Goal: Task Accomplishment & Management: Use online tool/utility

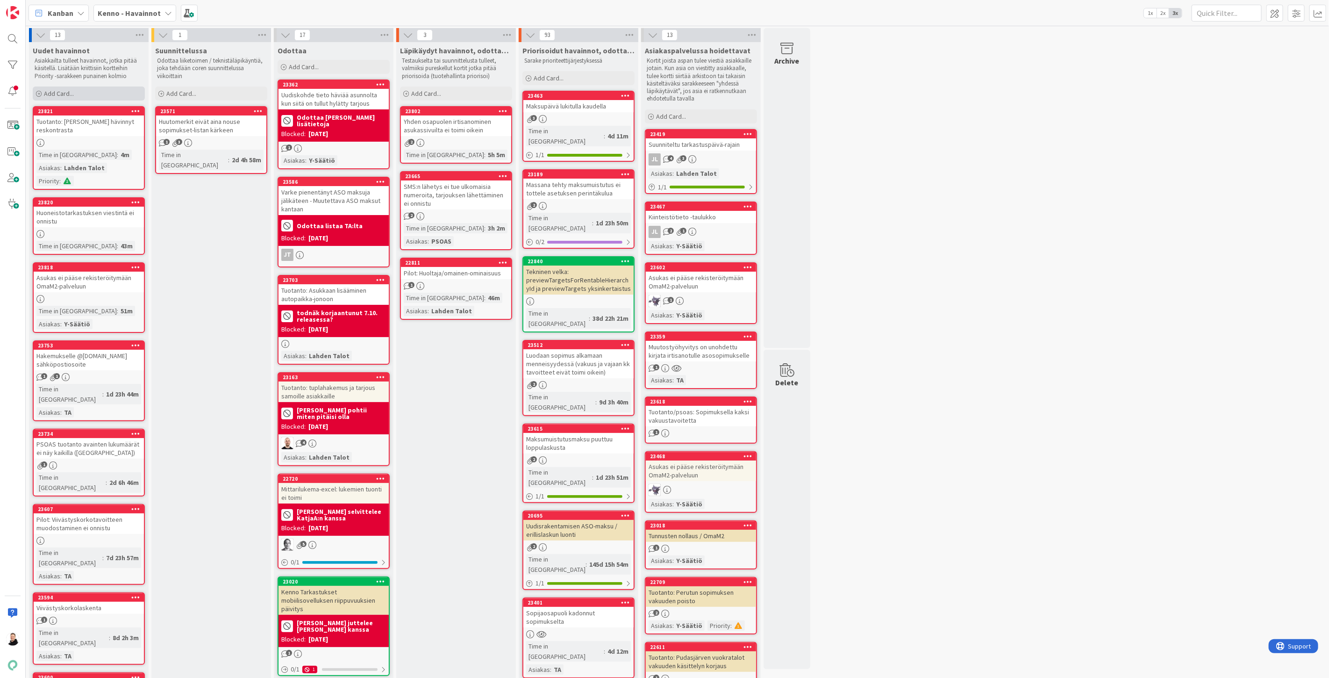
click at [44, 94] on span "Add Card..." at bounding box center [59, 93] width 30 height 8
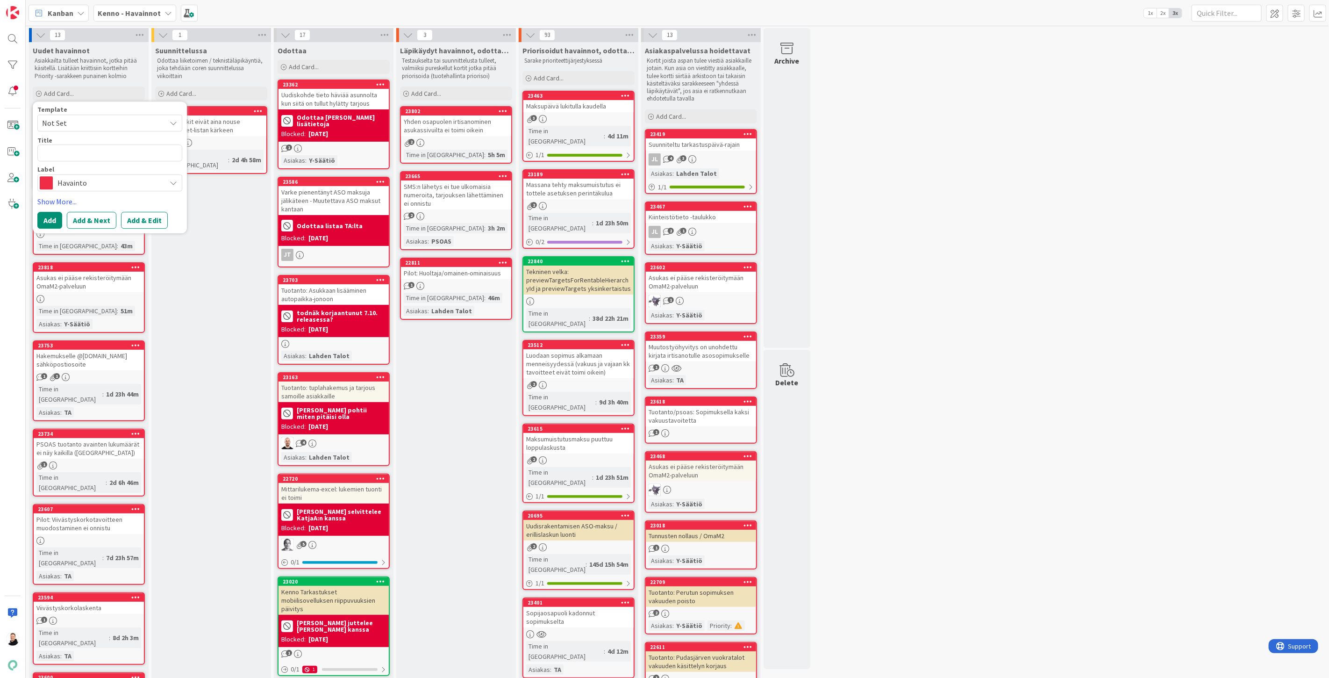
click at [74, 146] on textarea at bounding box center [109, 152] width 145 height 17
click at [69, 156] on textarea at bounding box center [109, 152] width 145 height 17
type textarea "x"
type textarea "V"
type textarea "x"
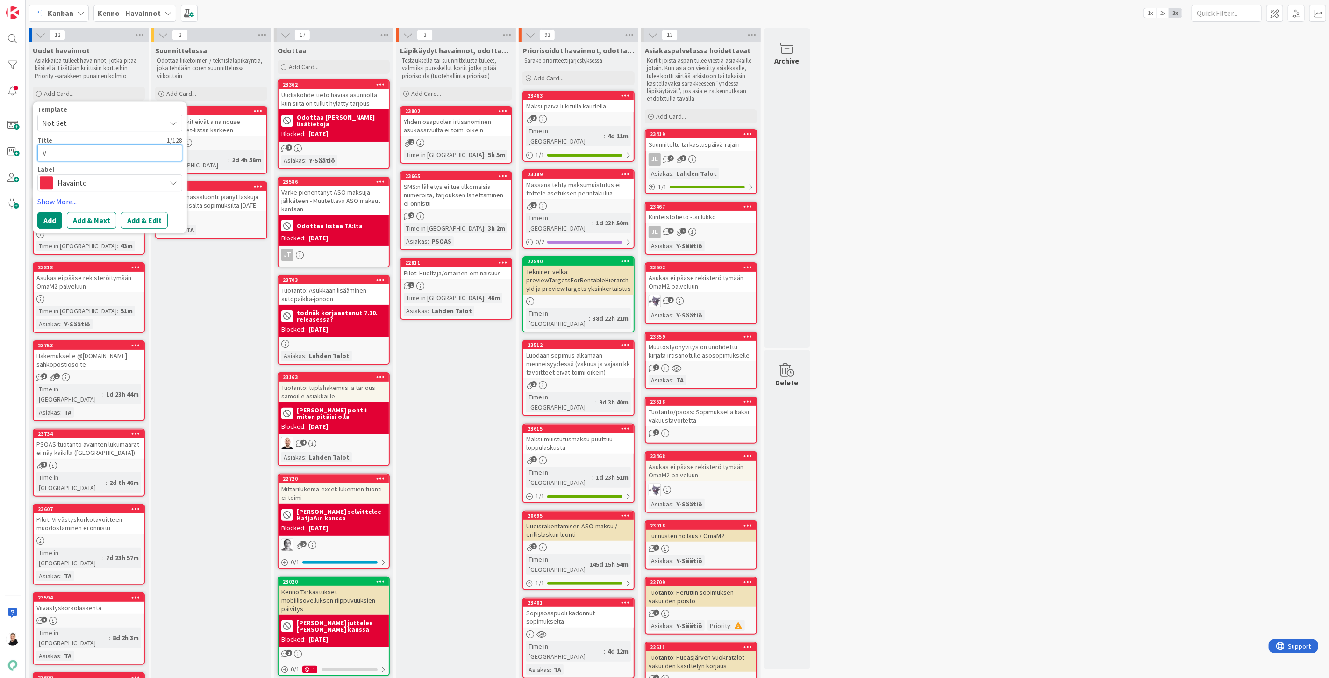
type textarea "Vi"
type textarea "x"
type textarea "Vii"
type textarea "x"
type textarea "Viiv"
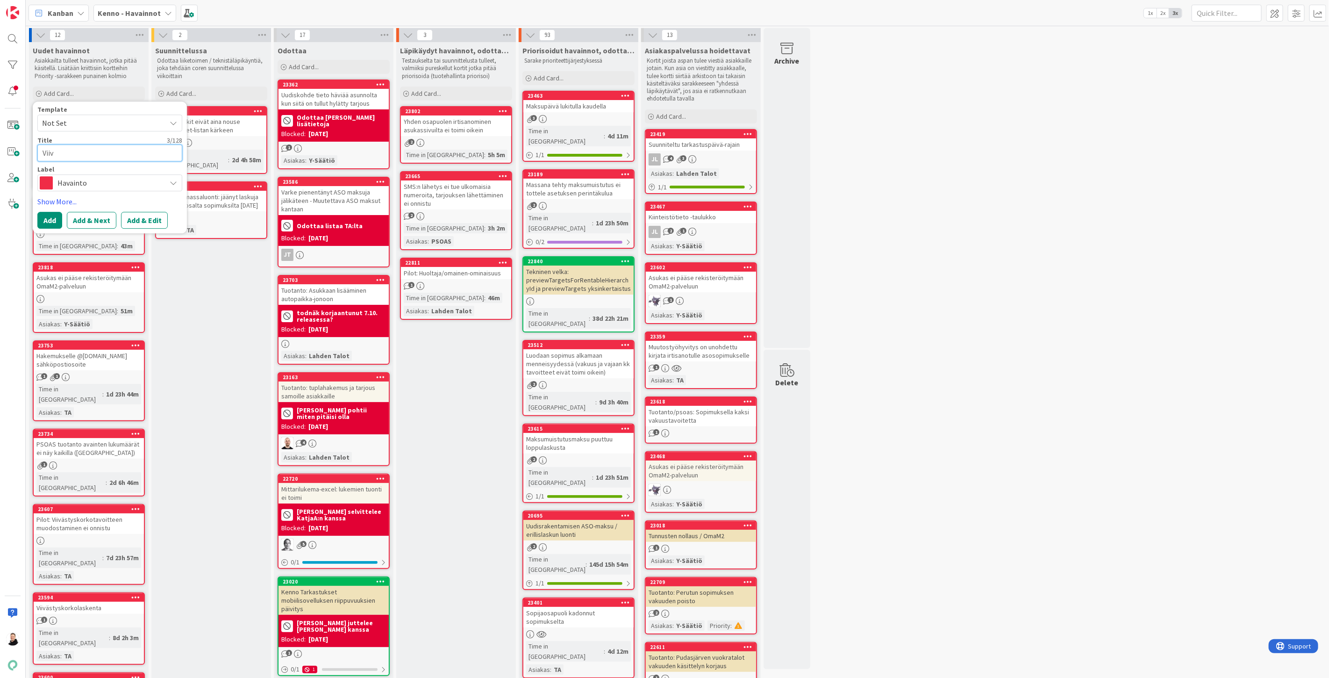
type textarea "x"
type textarea "Viivä"
type textarea "x"
type textarea "Viiväs"
type textarea "x"
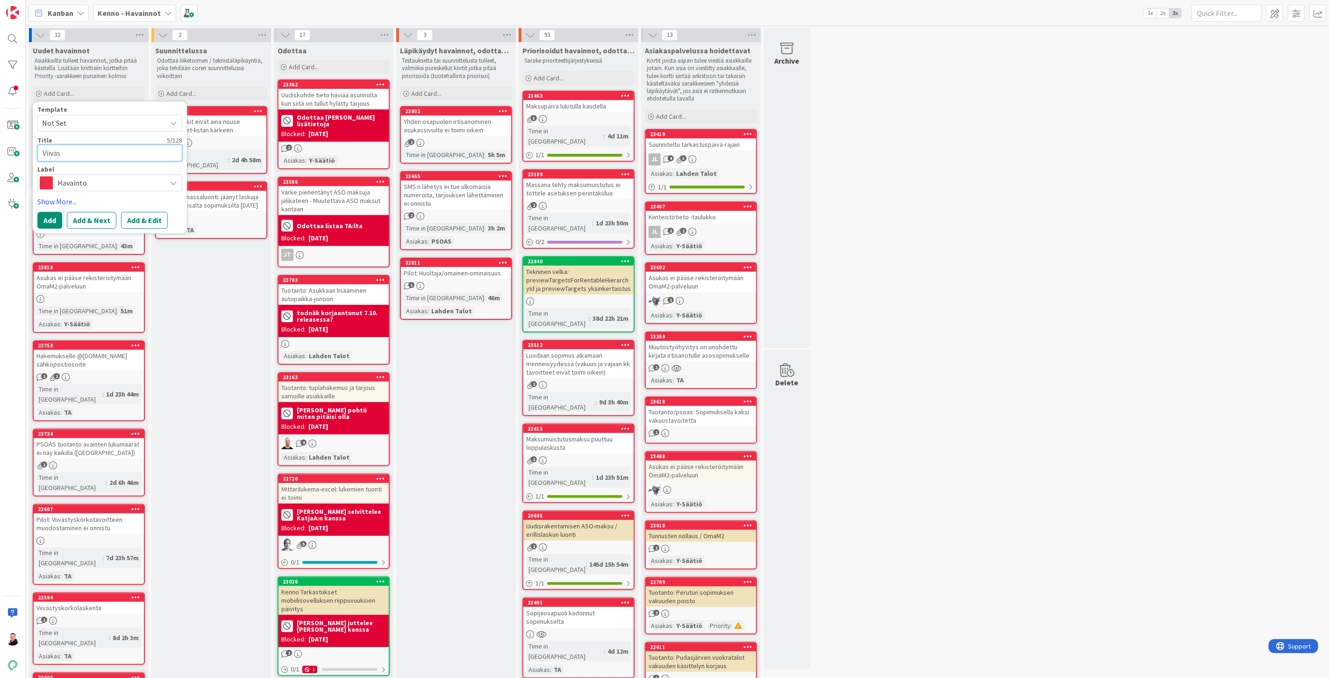
type textarea "Viiväst"
type textarea "x"
type textarea "Viivästy"
type textarea "x"
type textarea "Viivästys"
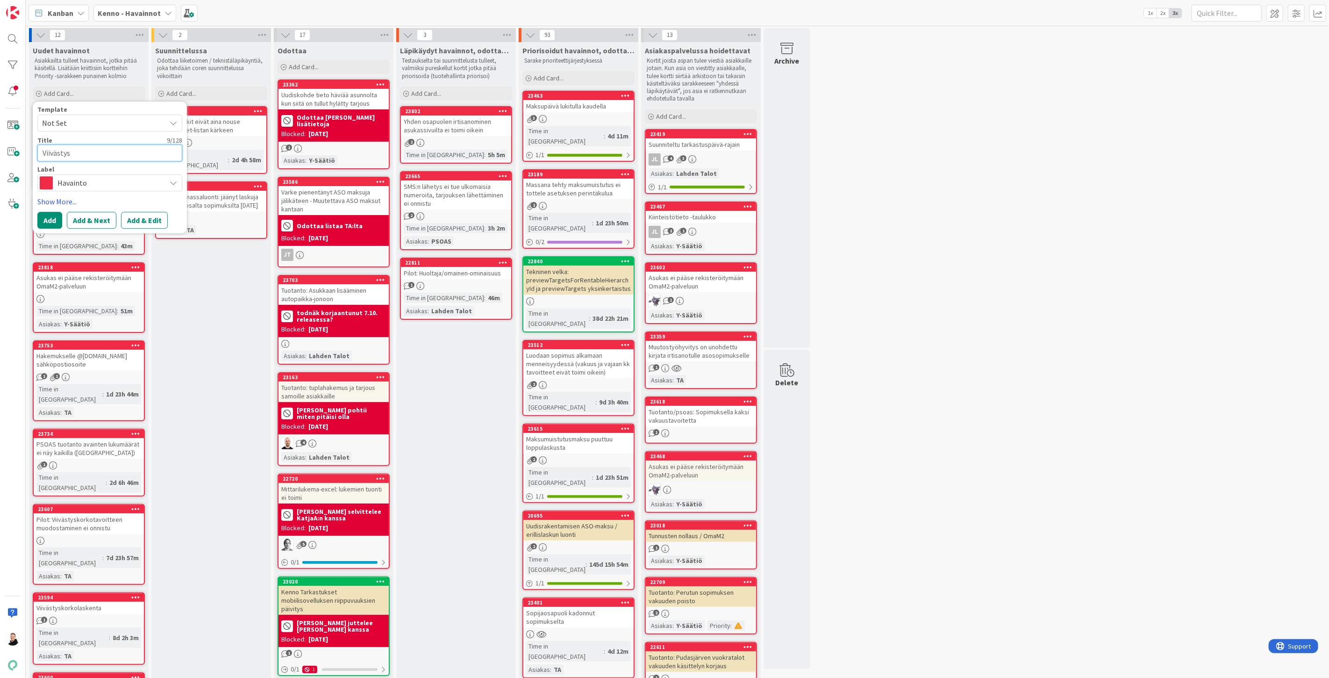
type textarea "x"
type textarea "Viivästysk"
type textarea "x"
type textarea "Viivästyskor"
type textarea "x"
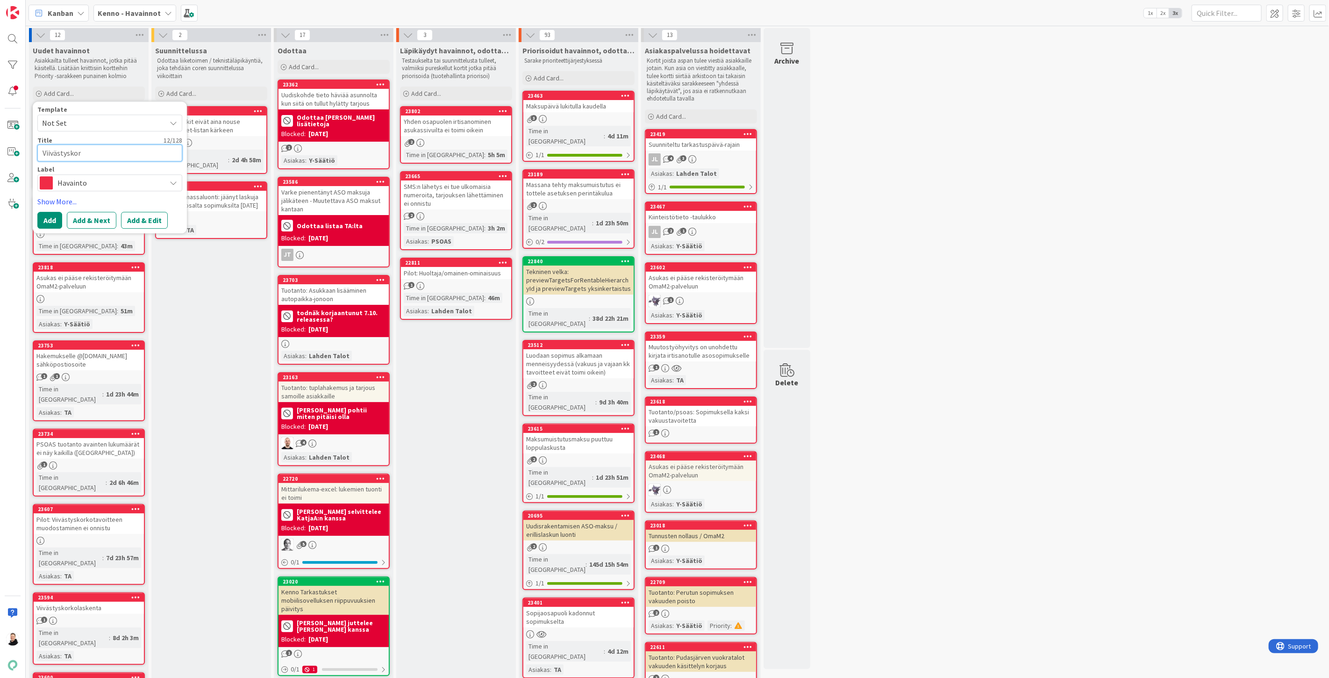
type textarea "Viivästyskork"
type textarea "x"
type textarea "Viivästyskorko"
type textarea "x"
type textarea "Viivästyskorko"
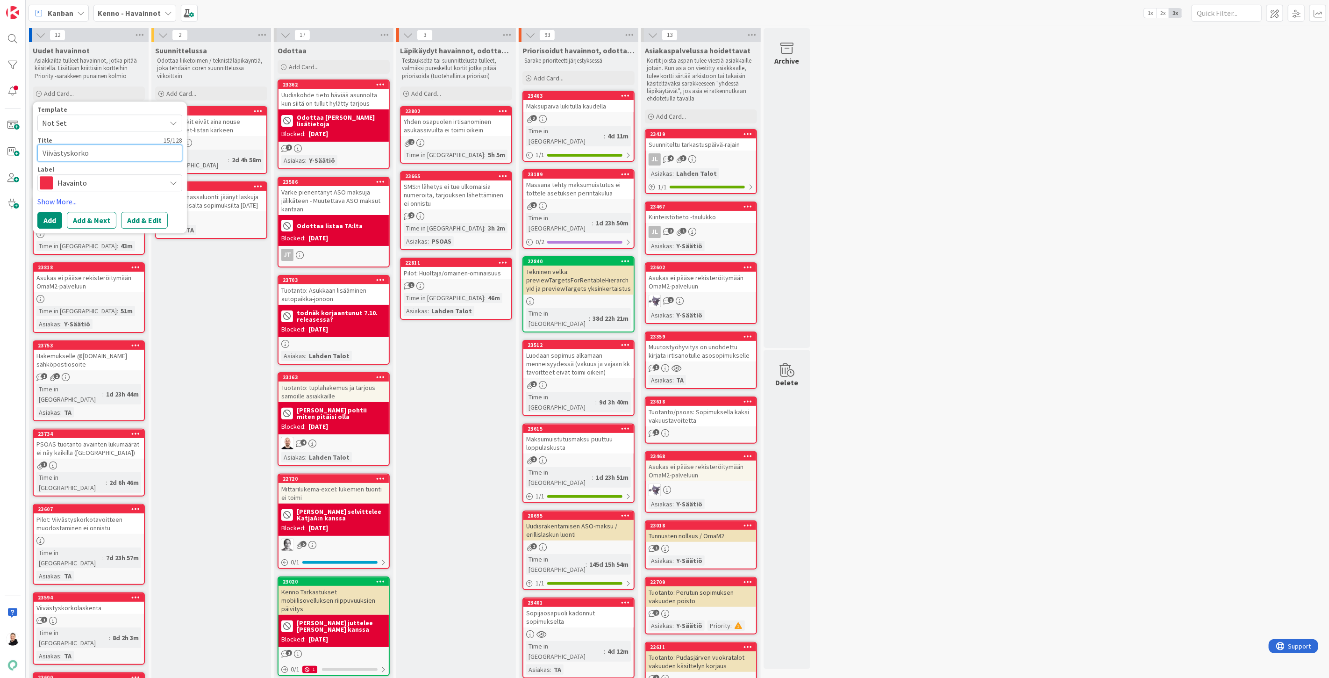
type textarea "x"
type textarea "Viivästyskorko m"
type textarea "x"
type textarea "Viivästyskorko mu"
type textarea "x"
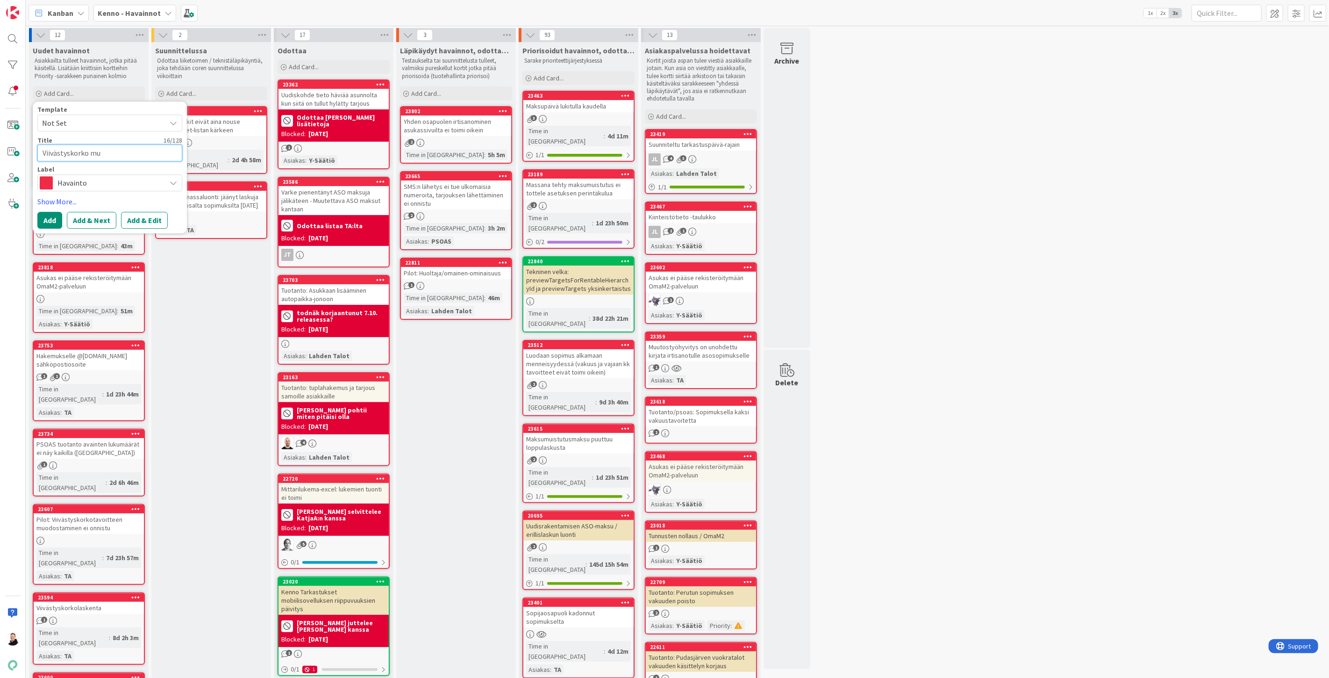
type textarea "Viivästyskorko muo"
type textarea "x"
type textarea "Viivästyskorko muod"
type textarea "x"
type textarea "Viivästyskorko muodo"
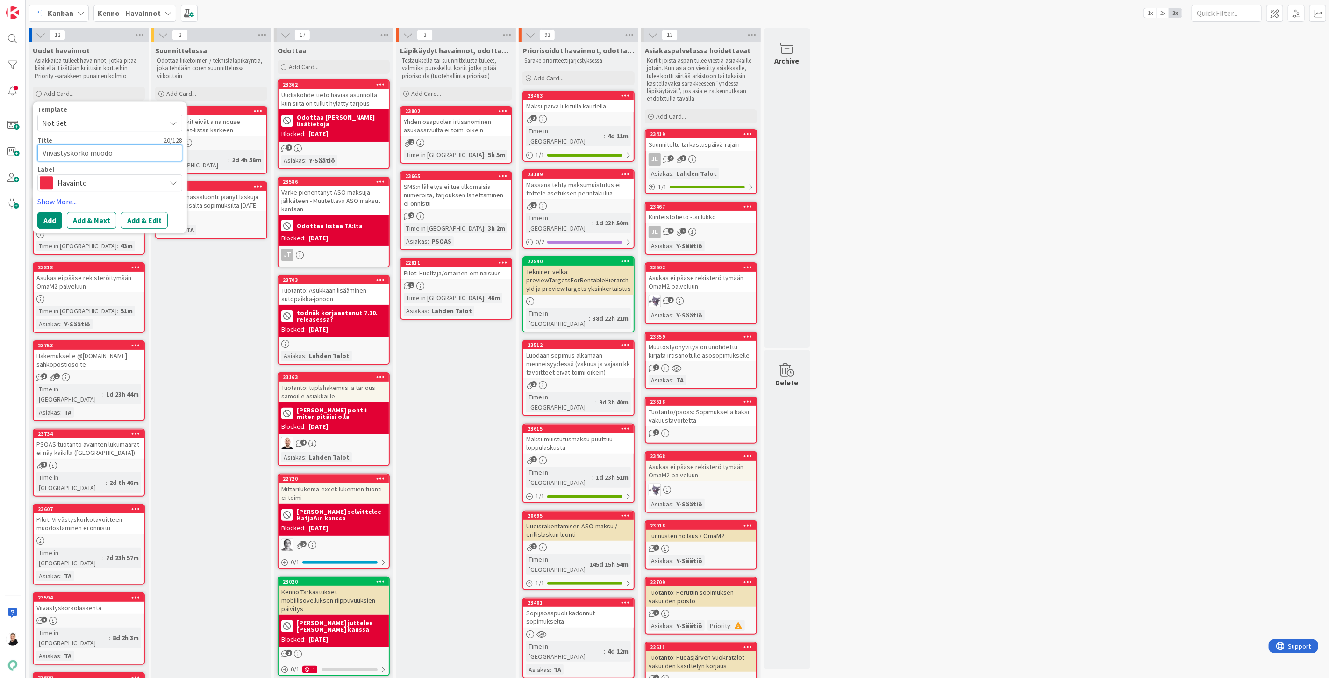
type textarea "x"
type textarea "Viivästyskorko muodos"
type textarea "x"
type textarea "Viivästyskorko muodost"
type textarea "x"
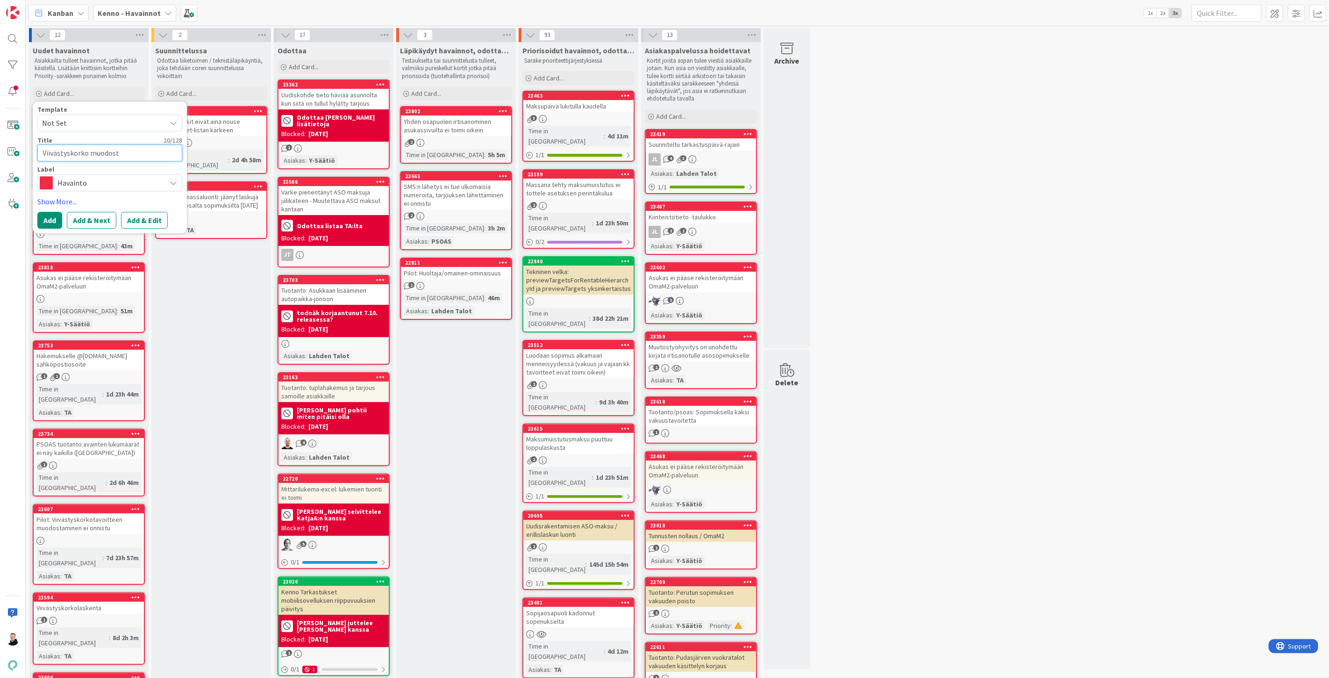
type textarea "Viivästyskorko muodostu"
type textarea "x"
type textarea "Viivästyskorko muodostun"
type textarea "x"
type textarea "Viivästyskorko muodostunu"
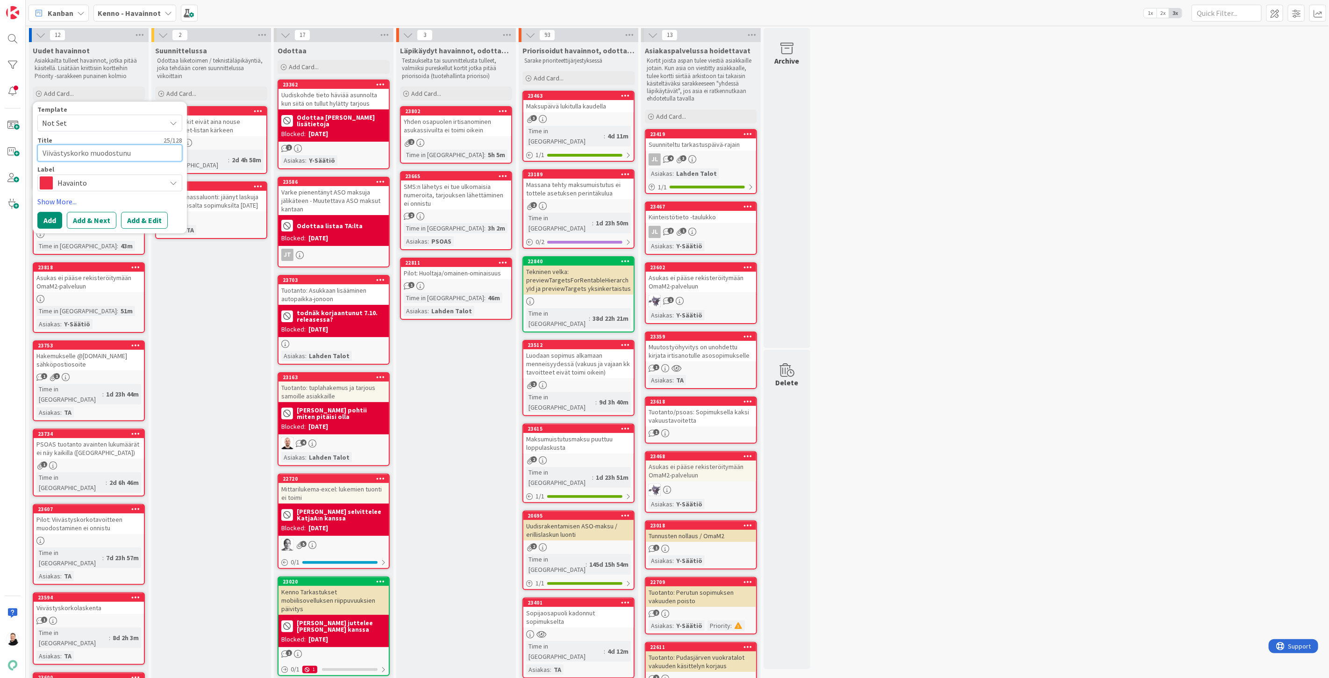
type textarea "x"
type textarea "Viivästyskorko muodostunut"
type textarea "x"
type textarea "Viivästyskorko muodostunut"
type textarea "x"
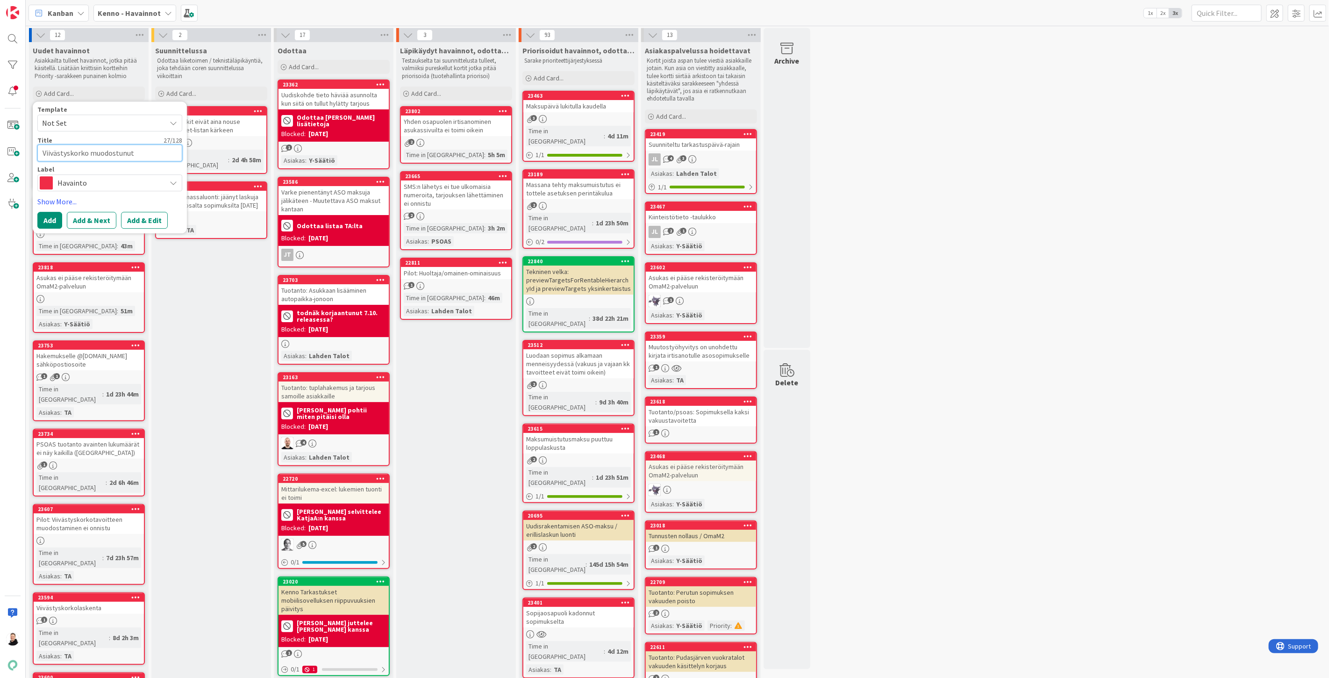
type textarea "Viivästyskorko muodostunut o"
type textarea "x"
type textarea "Viivästyskorko muodostunut ou"
type textarea "x"
type textarea "Viivästyskorko muodostunut oud"
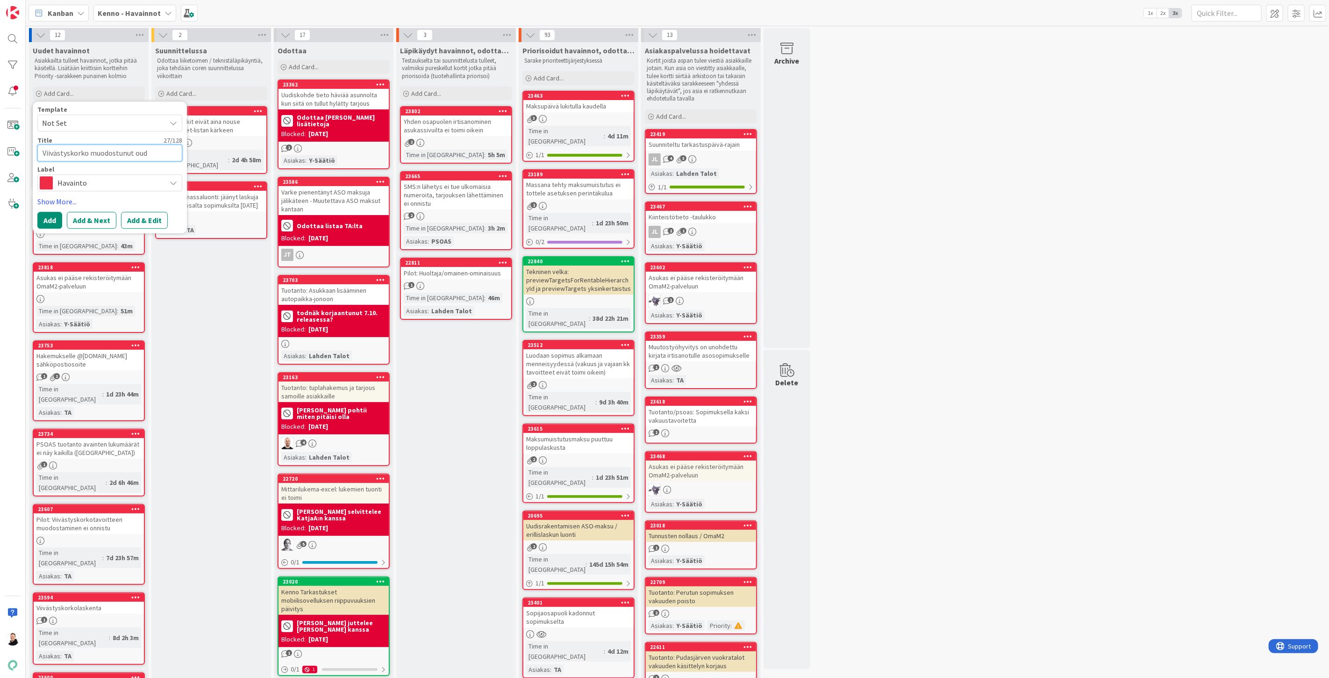
type textarea "x"
type textarea "Viivästyskorko muodostunut oudo"
type textarea "x"
type textarea "Viivästyskorko muodostunut oudos"
type textarea "x"
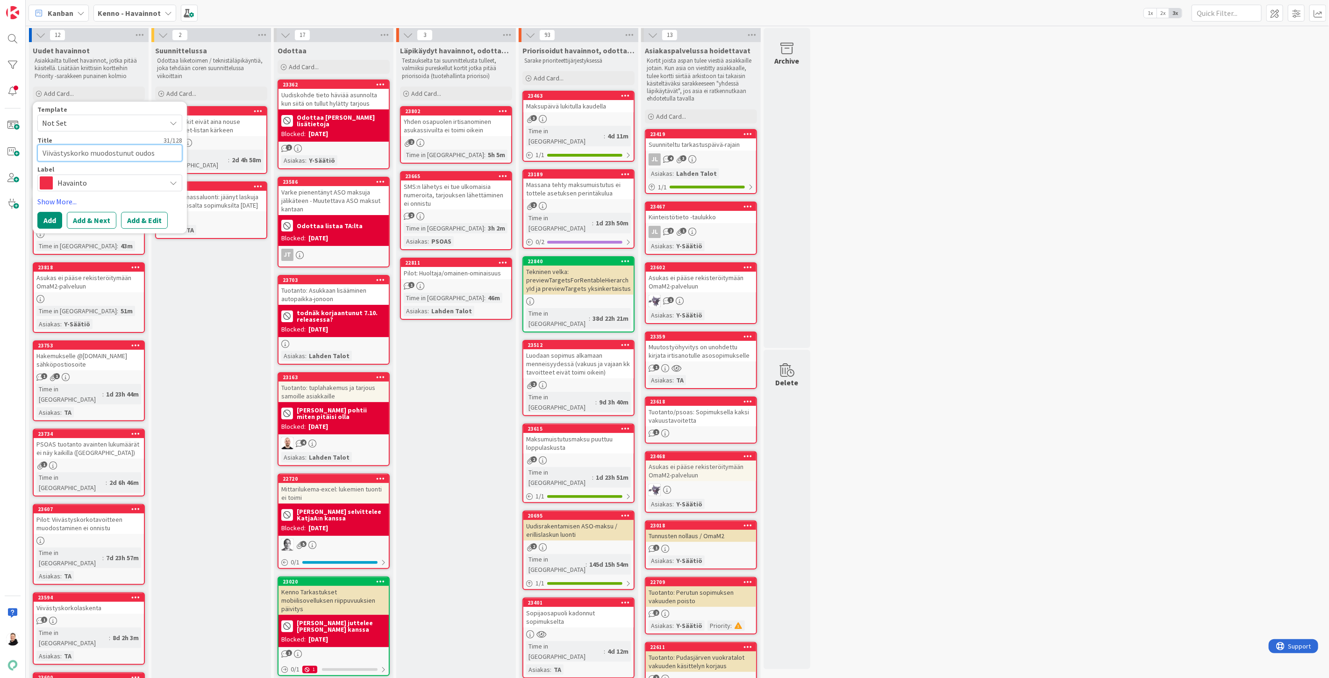
type textarea "Viivästyskorko muodostunut oudost"
type textarea "x"
type textarea "Viivästyskorko muodostunut oudosti"
click at [151, 221] on button "Add & Edit" at bounding box center [144, 220] width 47 height 17
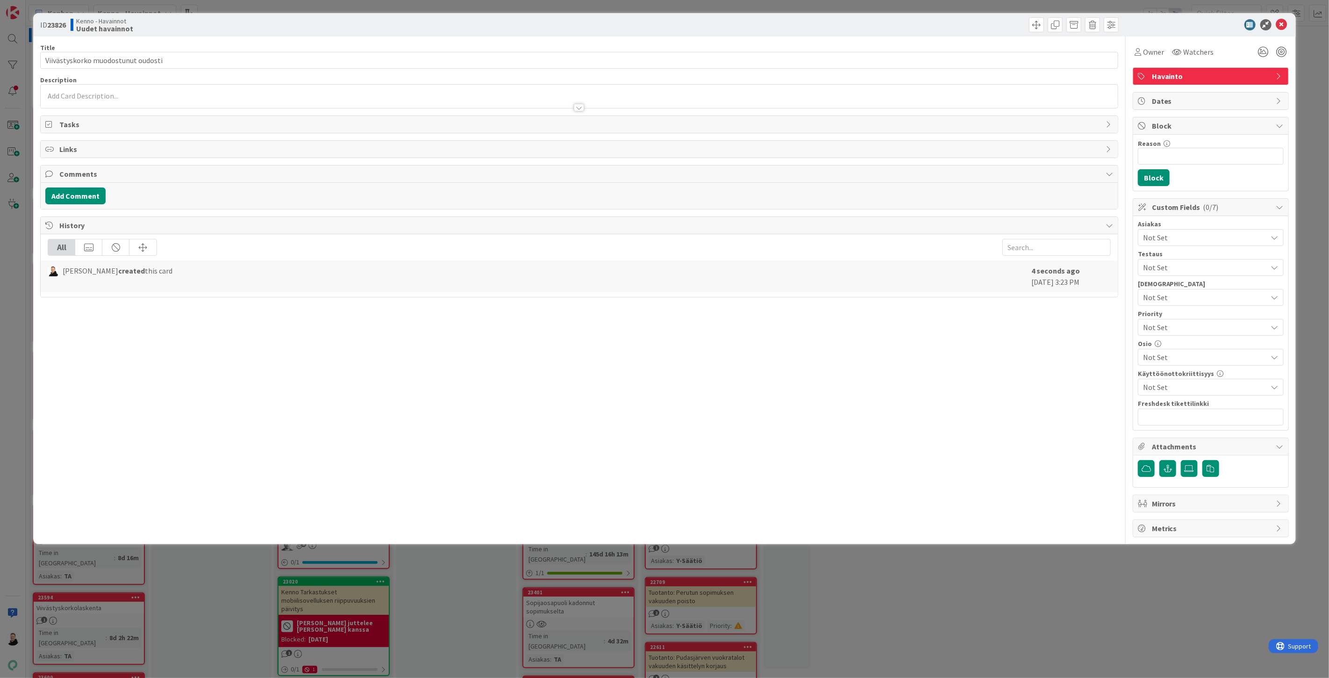
click at [54, 100] on div at bounding box center [580, 103] width 1078 height 10
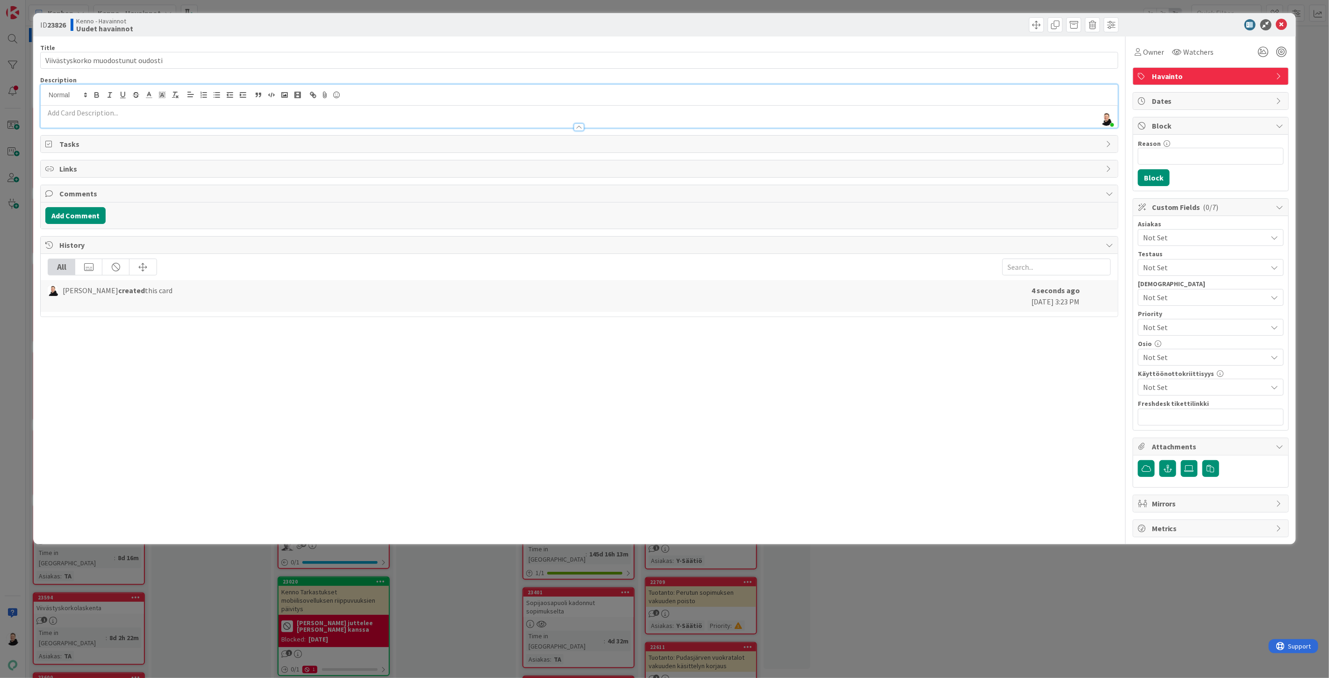
click at [54, 108] on p at bounding box center [579, 113] width 1068 height 11
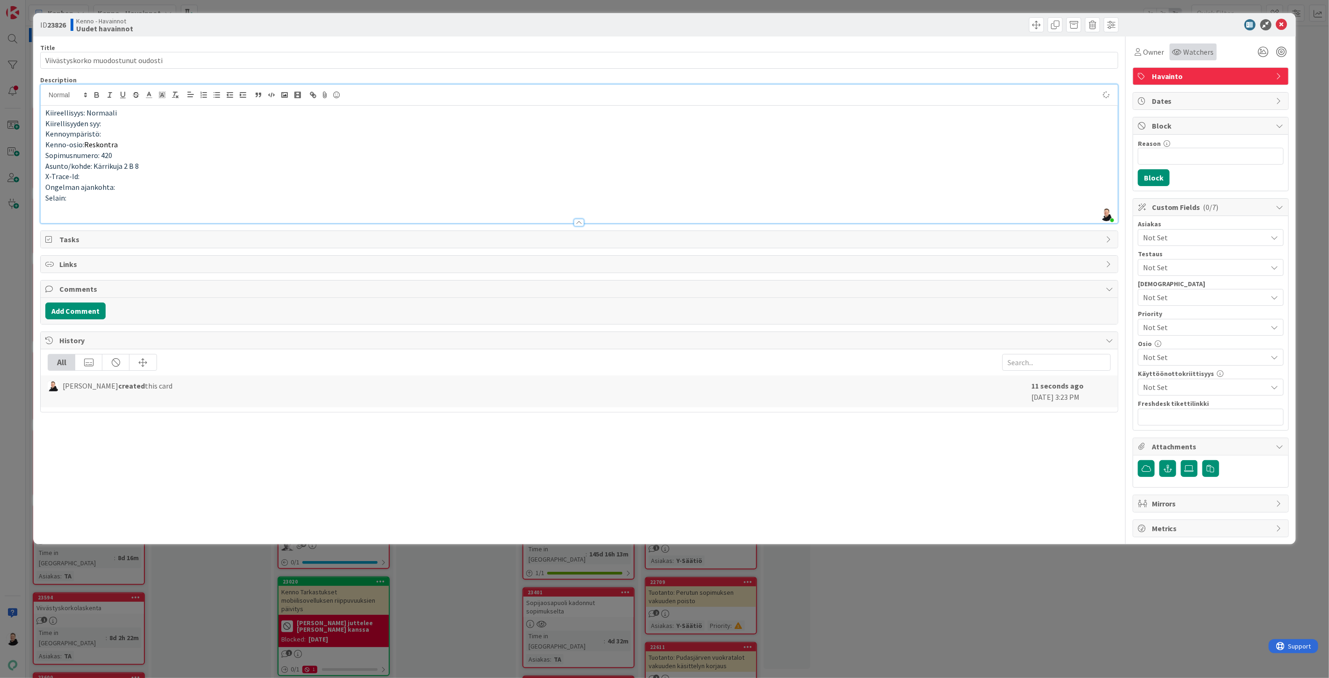
click at [1185, 53] on span "Watchers" at bounding box center [1199, 51] width 30 height 11
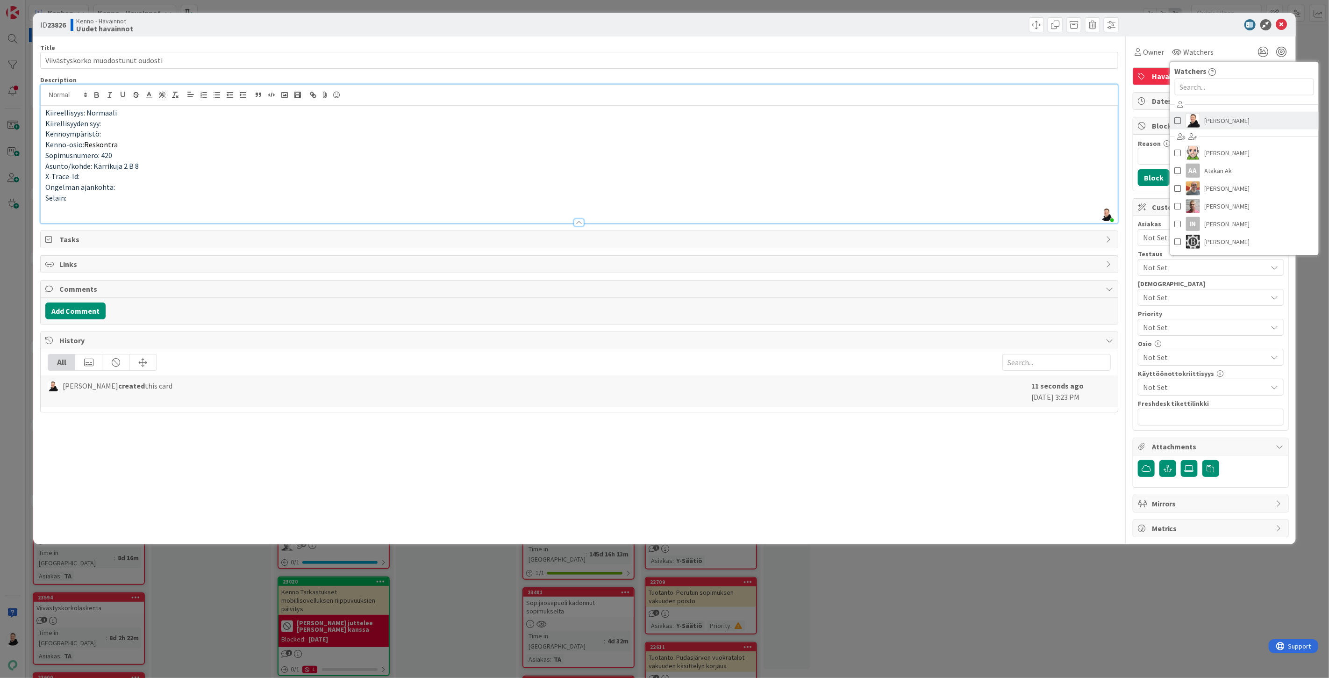
click at [1207, 119] on span "[PERSON_NAME]" at bounding box center [1227, 121] width 45 height 14
click at [984, 140] on p "Kenno-osio: Reskontra" at bounding box center [579, 144] width 1068 height 11
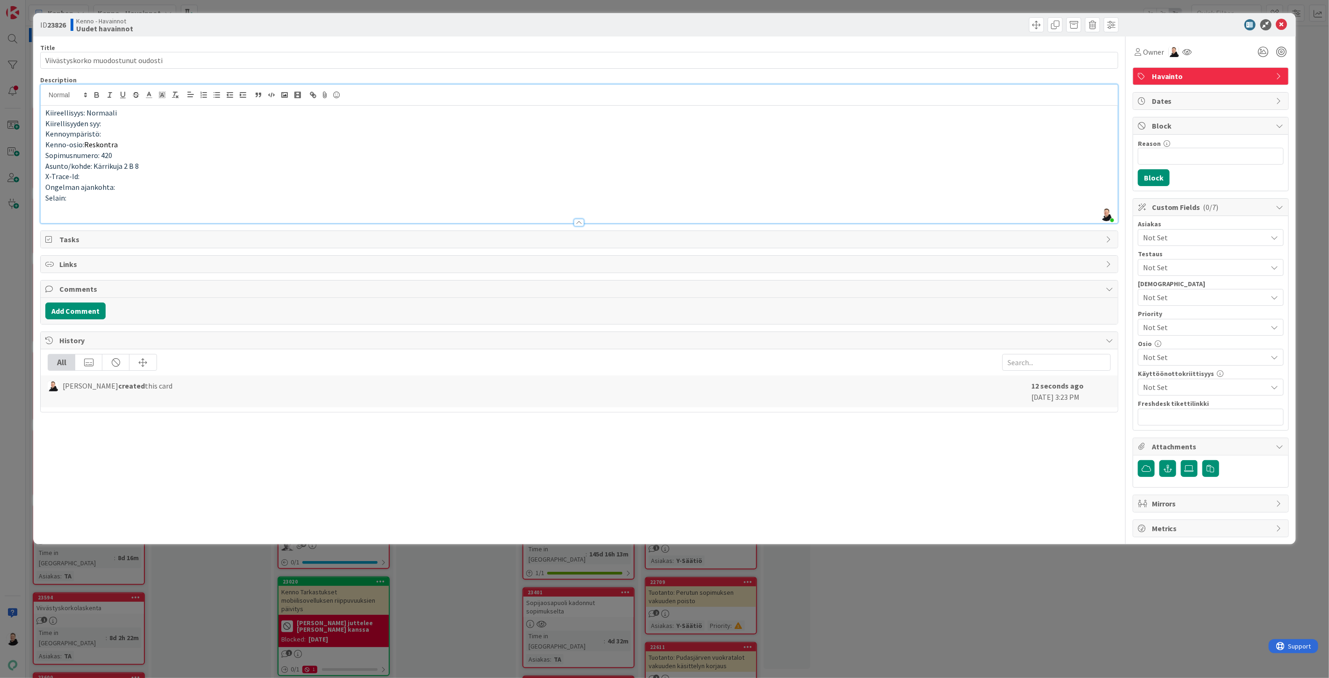
click at [1174, 237] on span "Not Set" at bounding box center [1205, 237] width 124 height 11
click at [1171, 354] on span "[GEOGRAPHIC_DATA]" at bounding box center [1187, 360] width 70 height 14
click at [1094, 196] on p "Selain:" at bounding box center [579, 198] width 1068 height 11
click at [1187, 417] on input "text" at bounding box center [1211, 417] width 146 height 17
click at [1172, 418] on input "text" at bounding box center [1211, 417] width 146 height 17
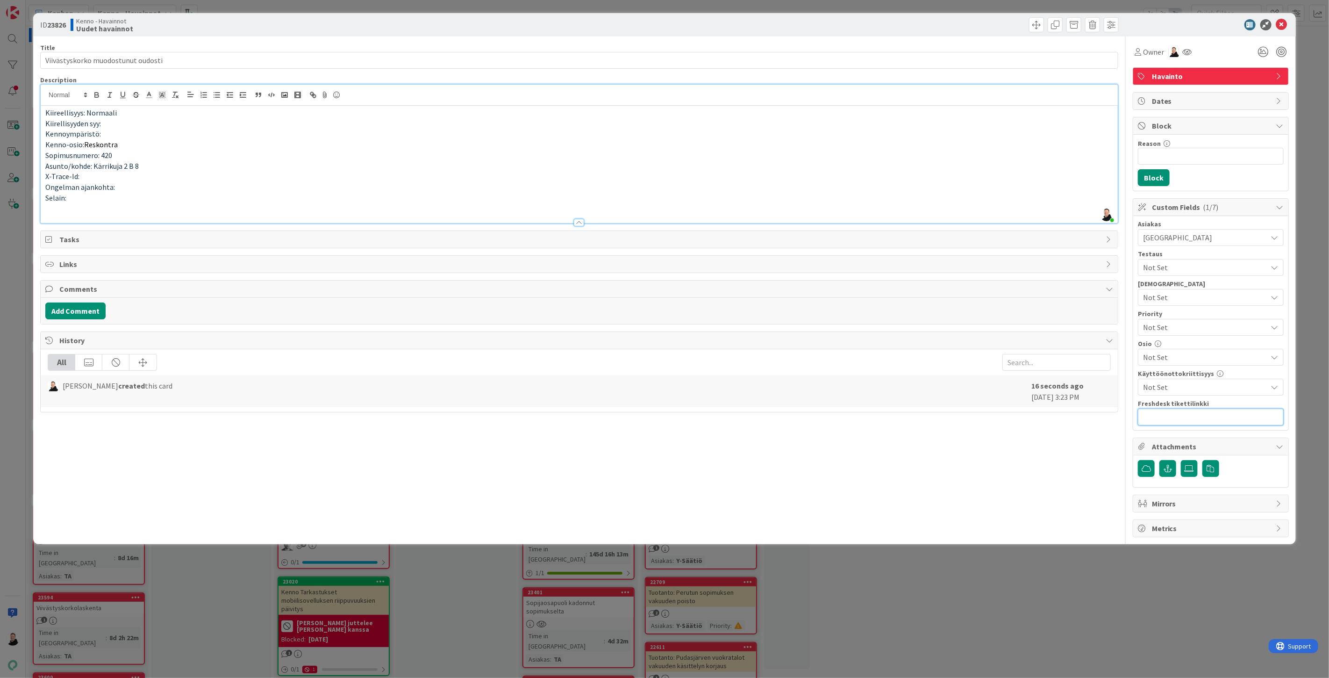
paste input "[URL][DOMAIN_NAME]"
type input "[URL][DOMAIN_NAME]"
click at [1176, 356] on span "Not Set" at bounding box center [1205, 357] width 124 height 11
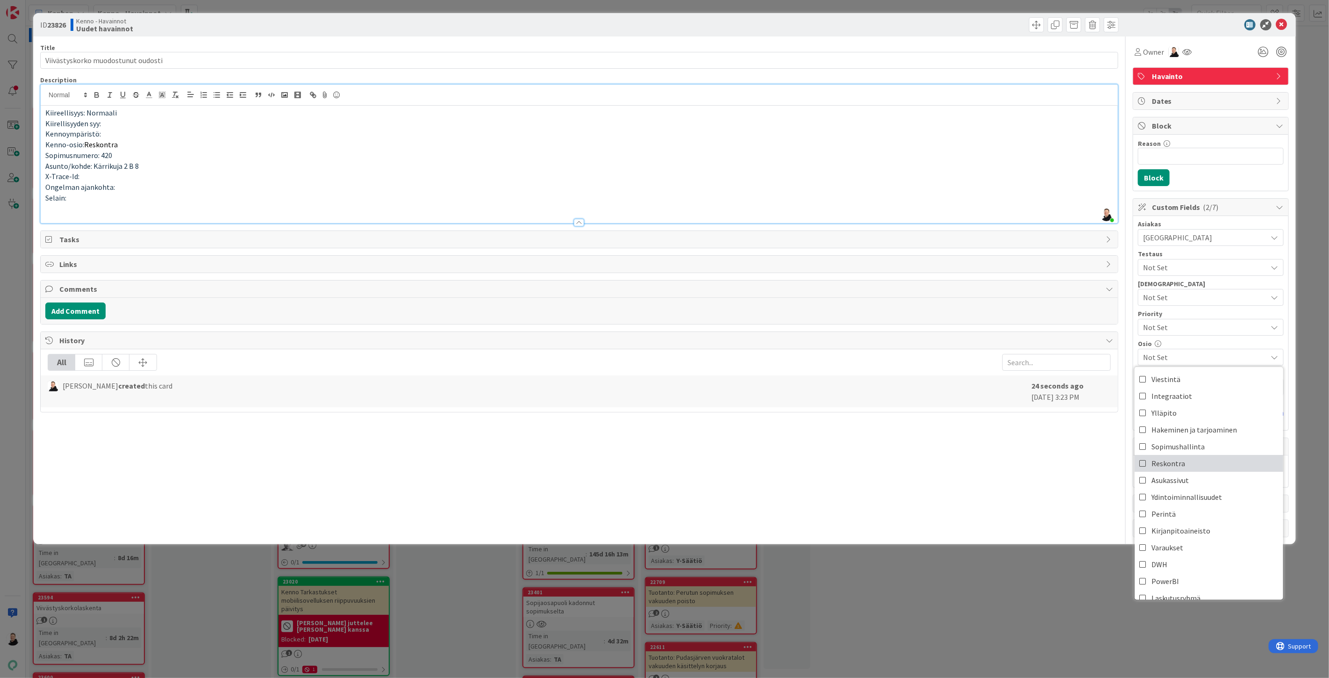
click at [1147, 462] on link "Reskontra" at bounding box center [1209, 463] width 149 height 17
click at [885, 146] on p "Kenno-osio: Reskontra" at bounding box center [579, 144] width 1068 height 11
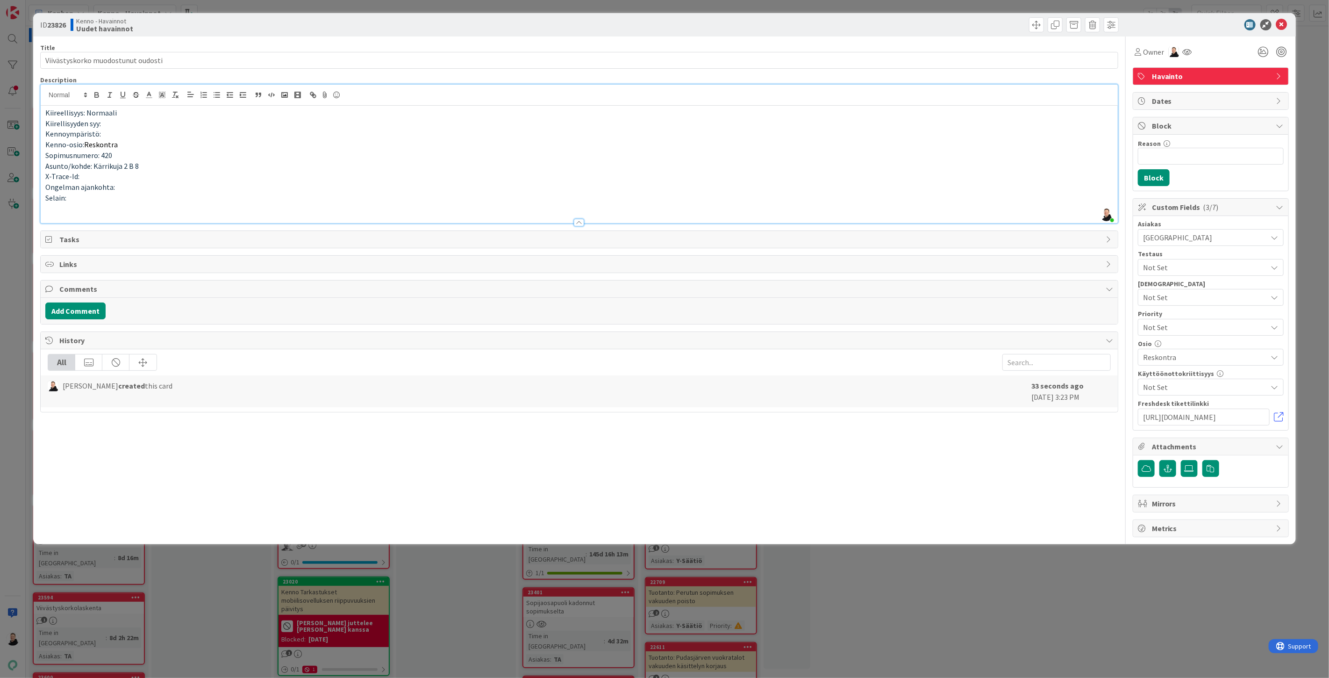
click at [97, 208] on p at bounding box center [579, 208] width 1068 height 11
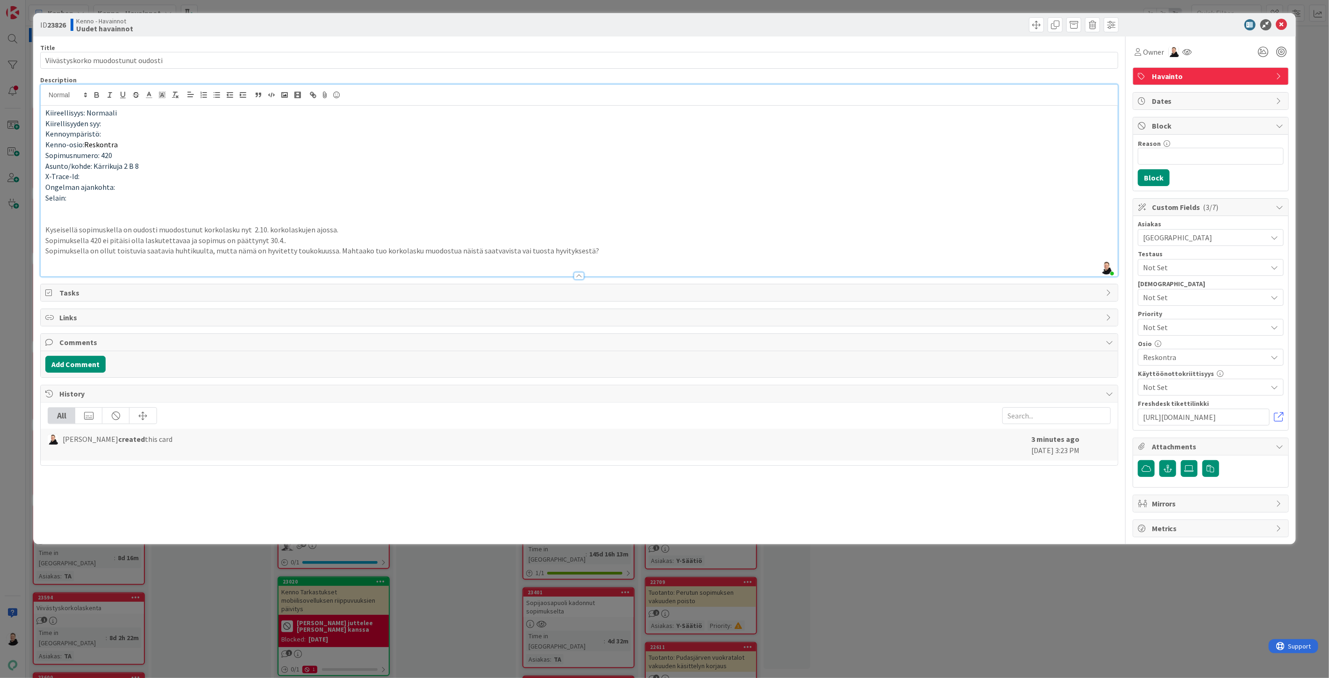
click at [66, 263] on p at bounding box center [579, 261] width 1068 height 11
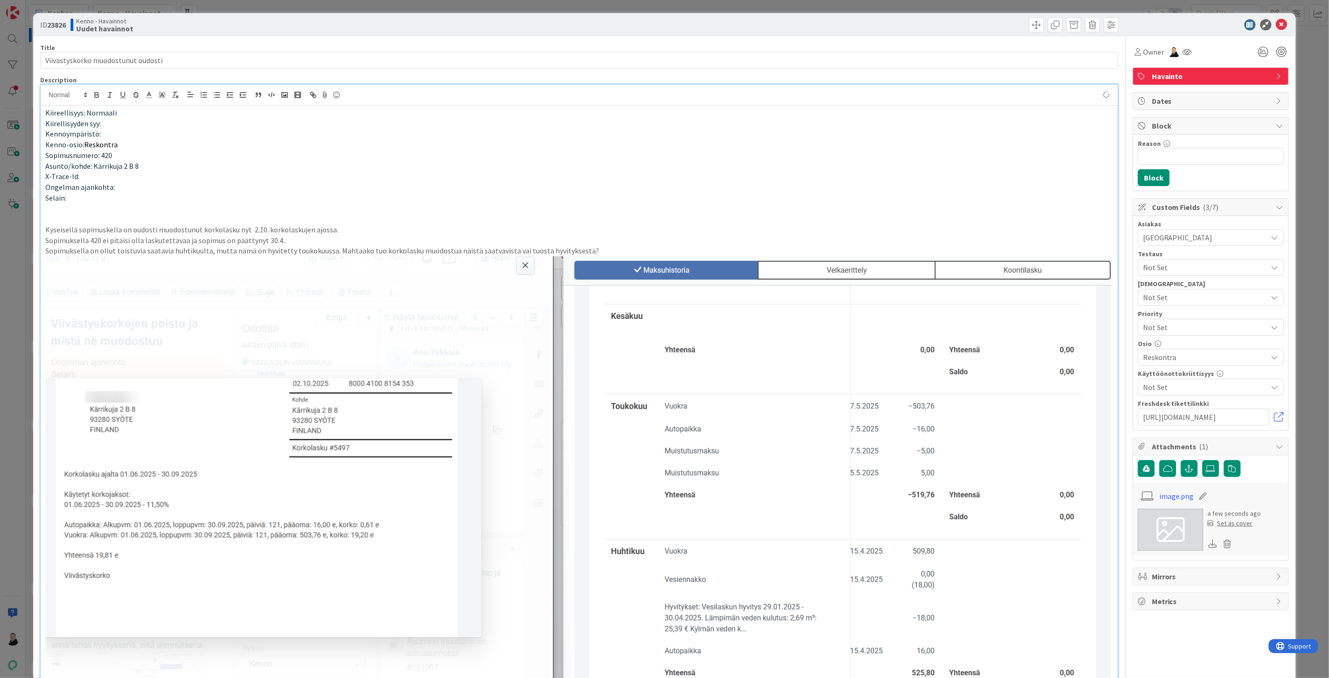
scroll to position [311, 0]
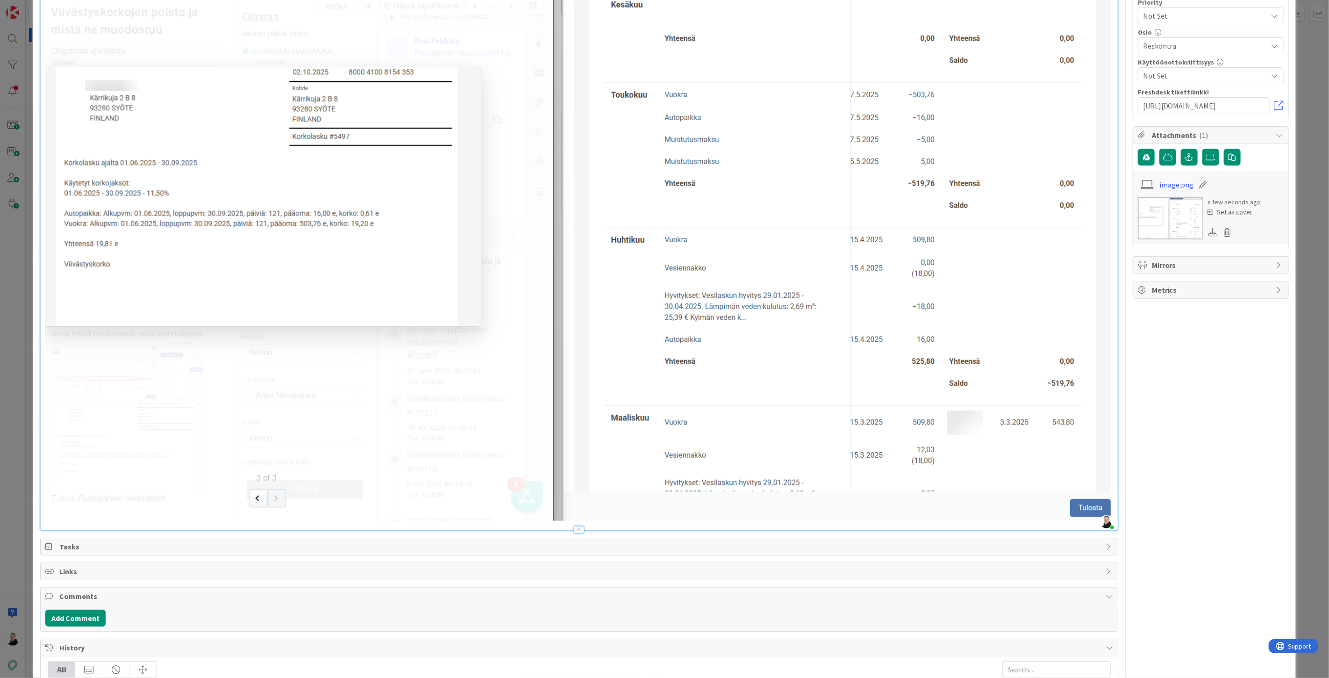
click at [1101, 483] on img at bounding box center [579, 233] width 1068 height 576
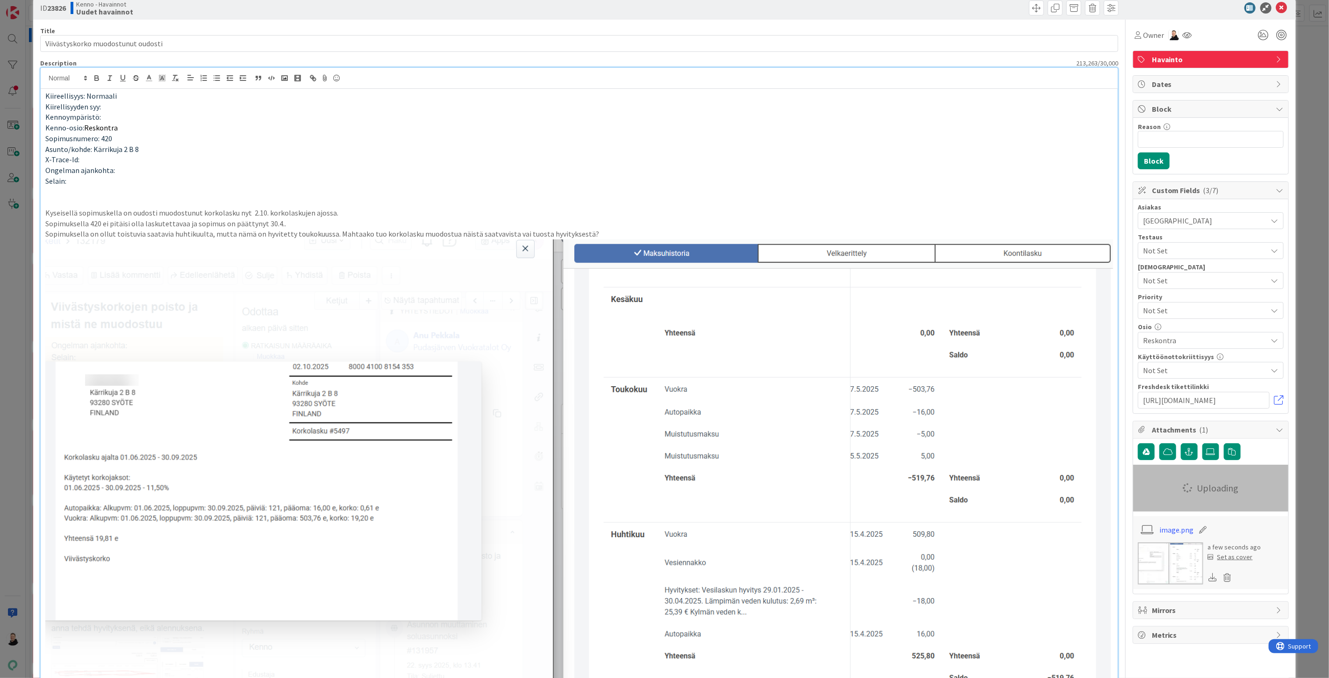
scroll to position [0, 0]
